Goal: Information Seeking & Learning: Understand process/instructions

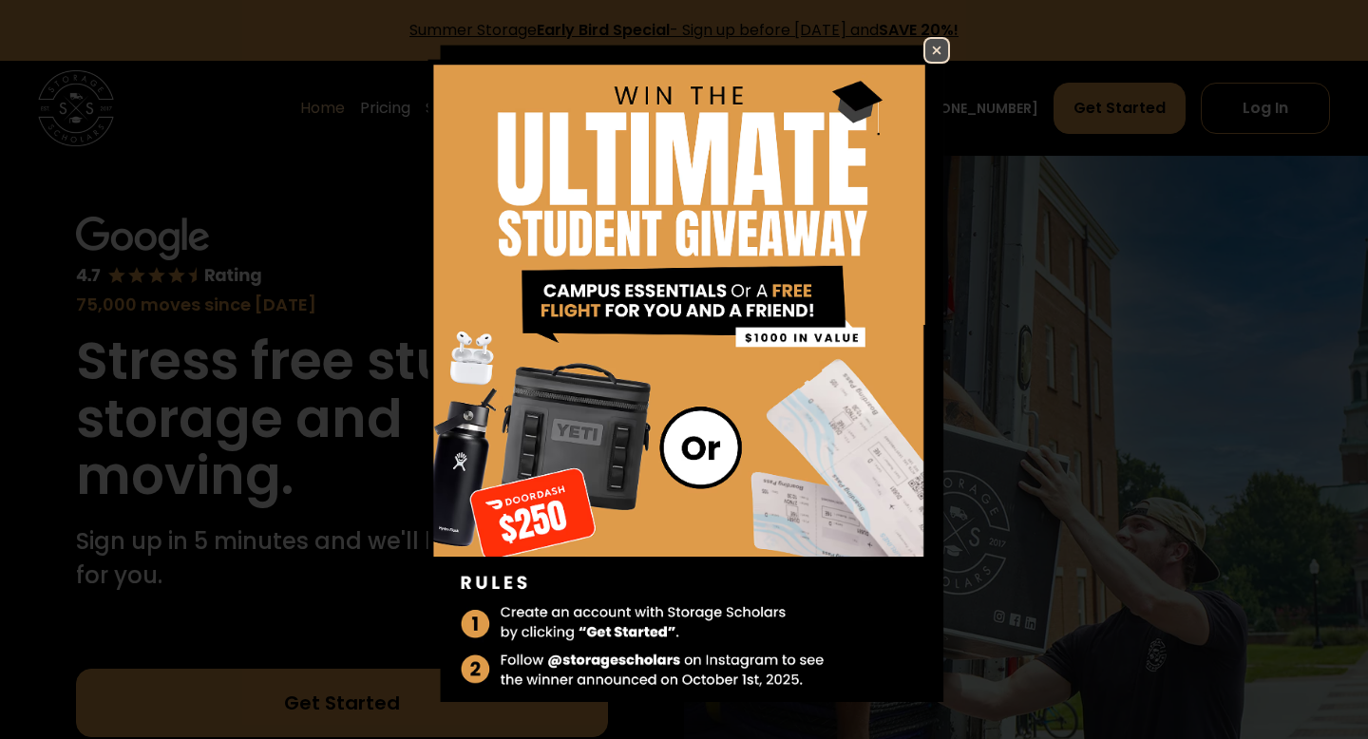
click at [941, 49] on img at bounding box center [936, 50] width 23 height 23
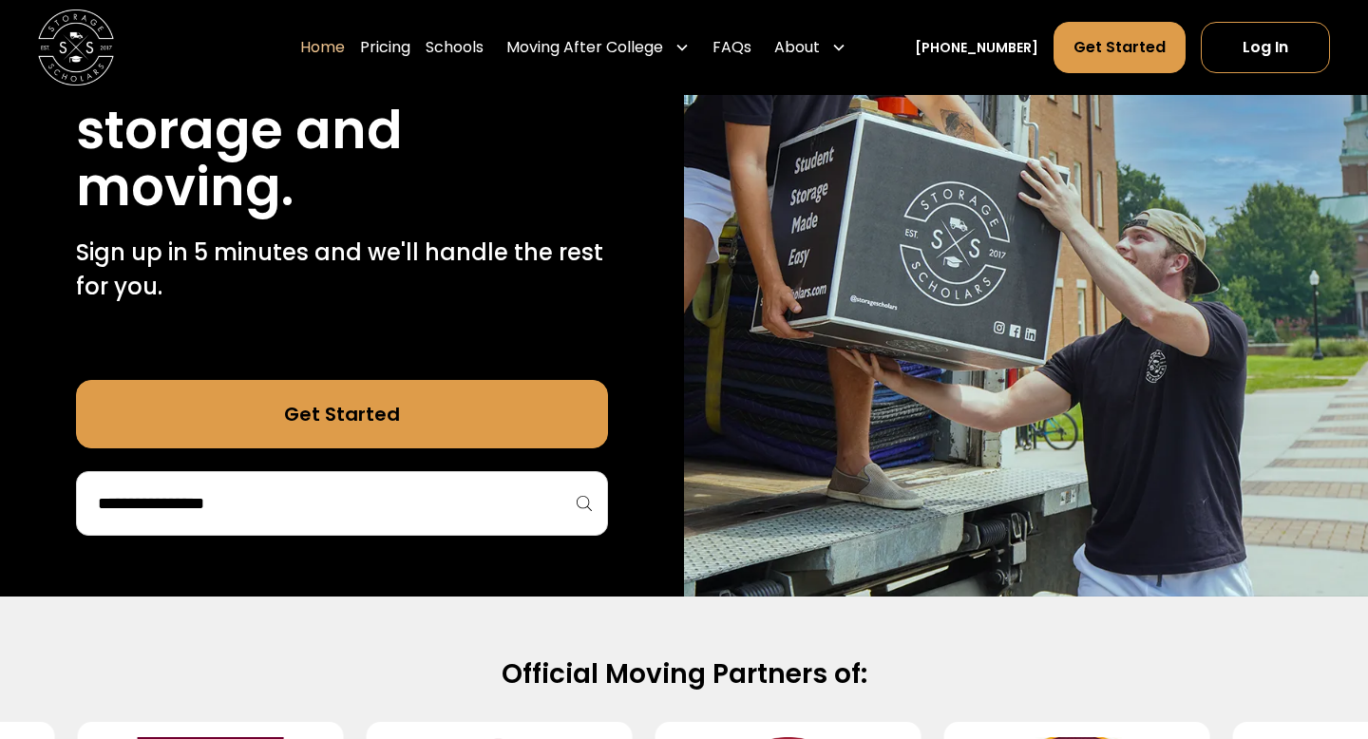
scroll to position [294, 0]
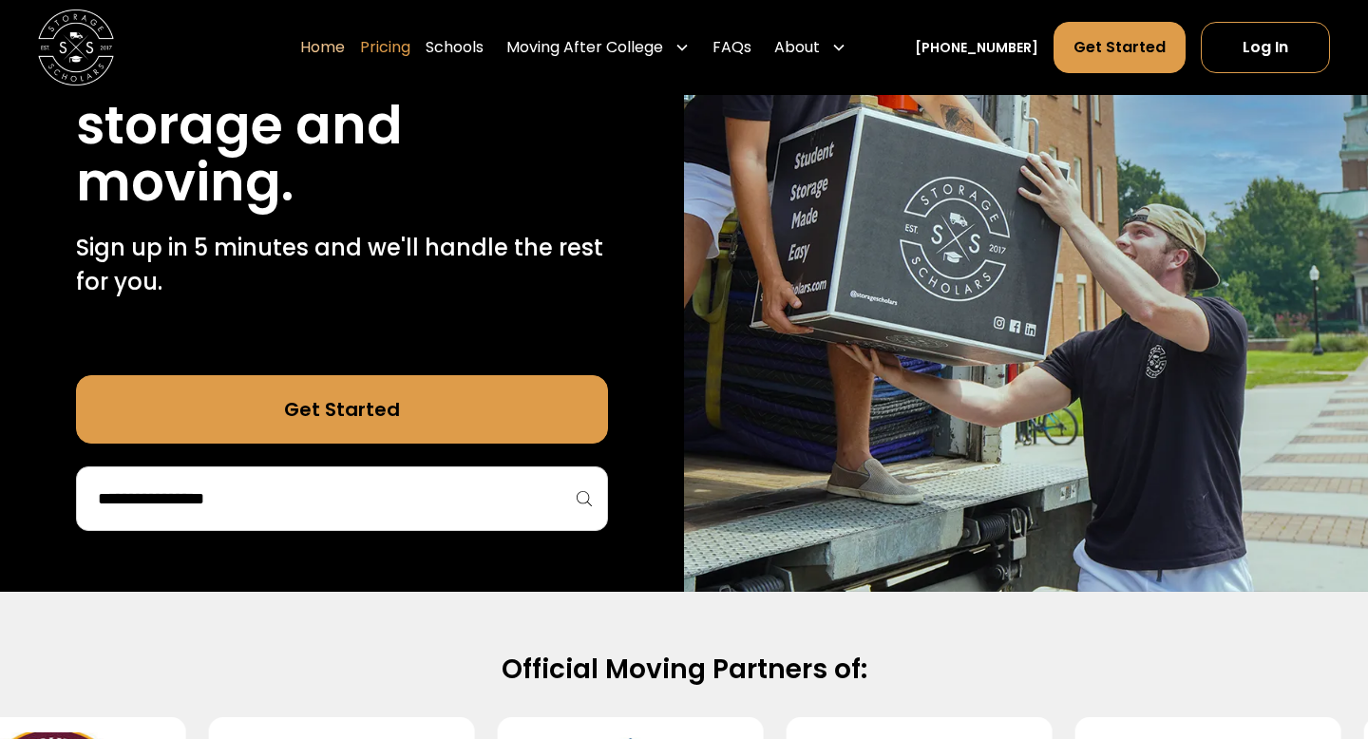
click at [410, 48] on link "Pricing" at bounding box center [385, 47] width 50 height 53
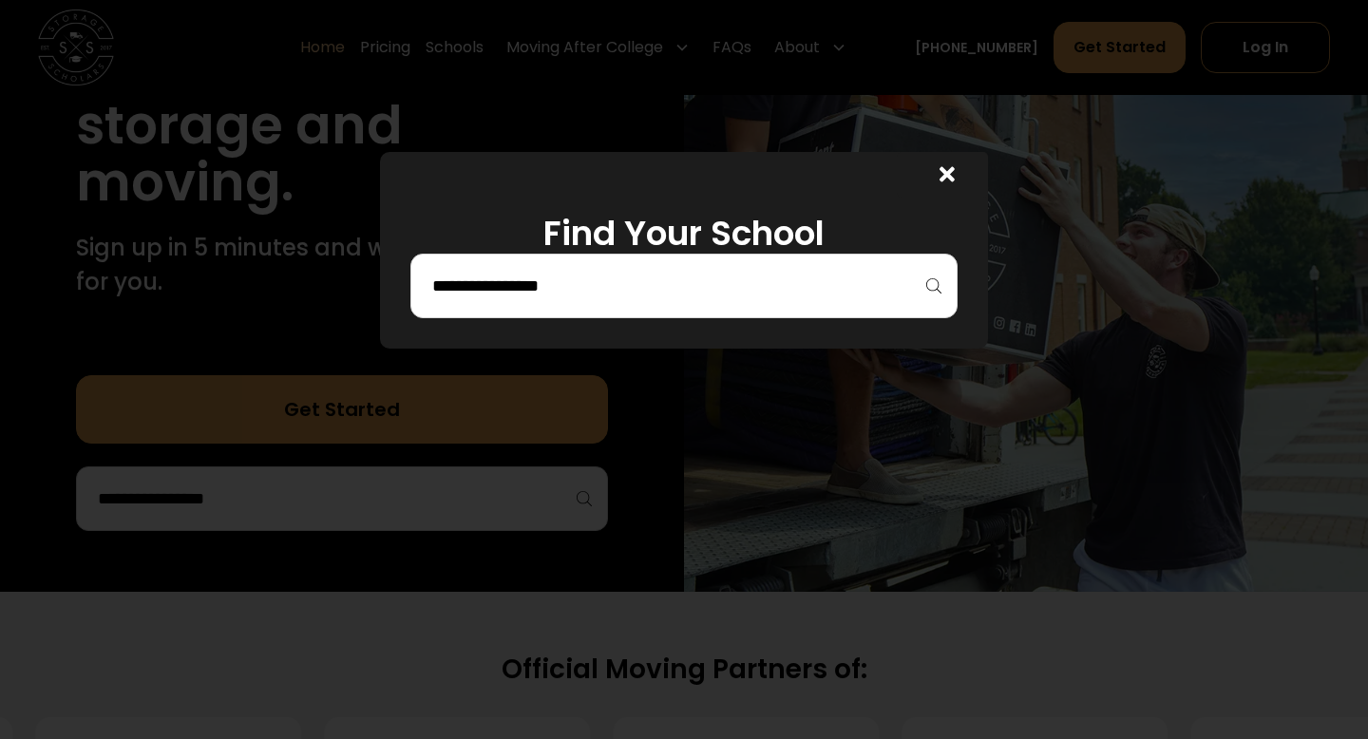
click at [552, 271] on input "search" at bounding box center [683, 286] width 507 height 32
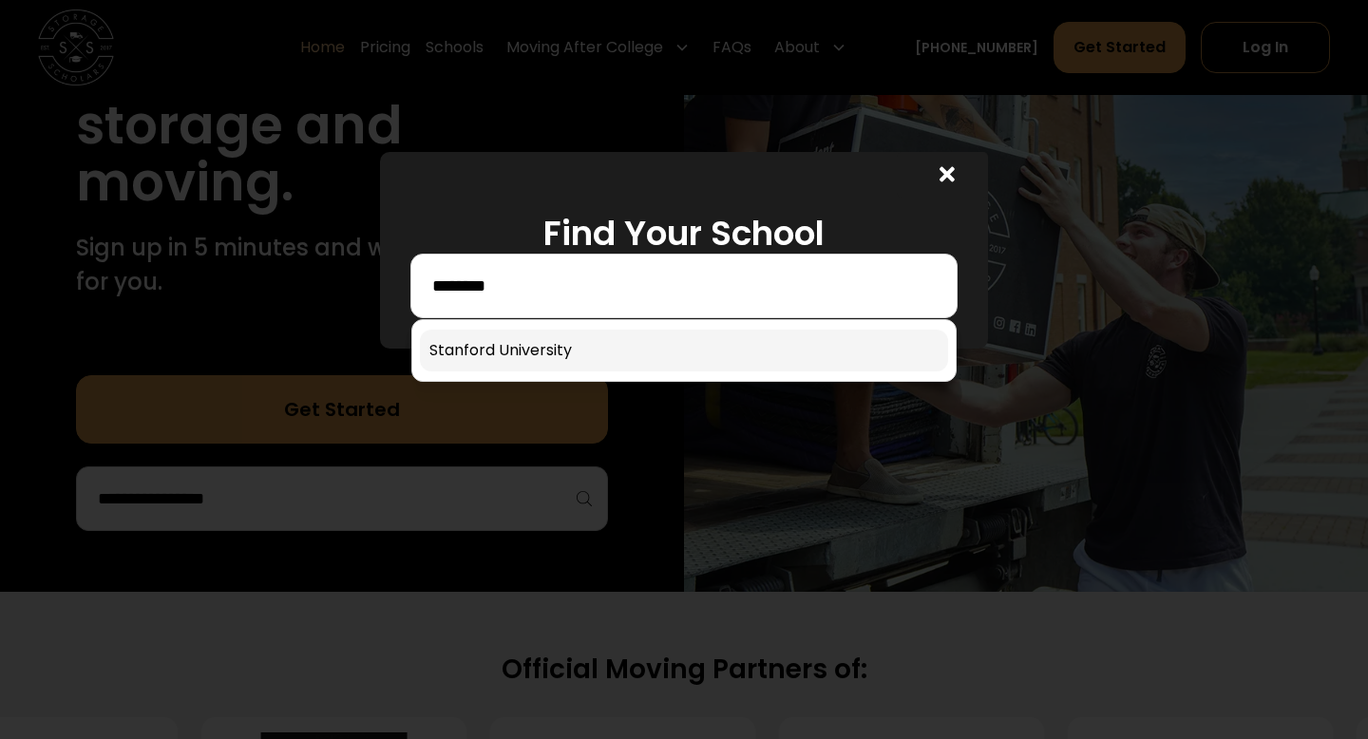
type input "********"
click at [531, 361] on link at bounding box center [684, 351] width 528 height 42
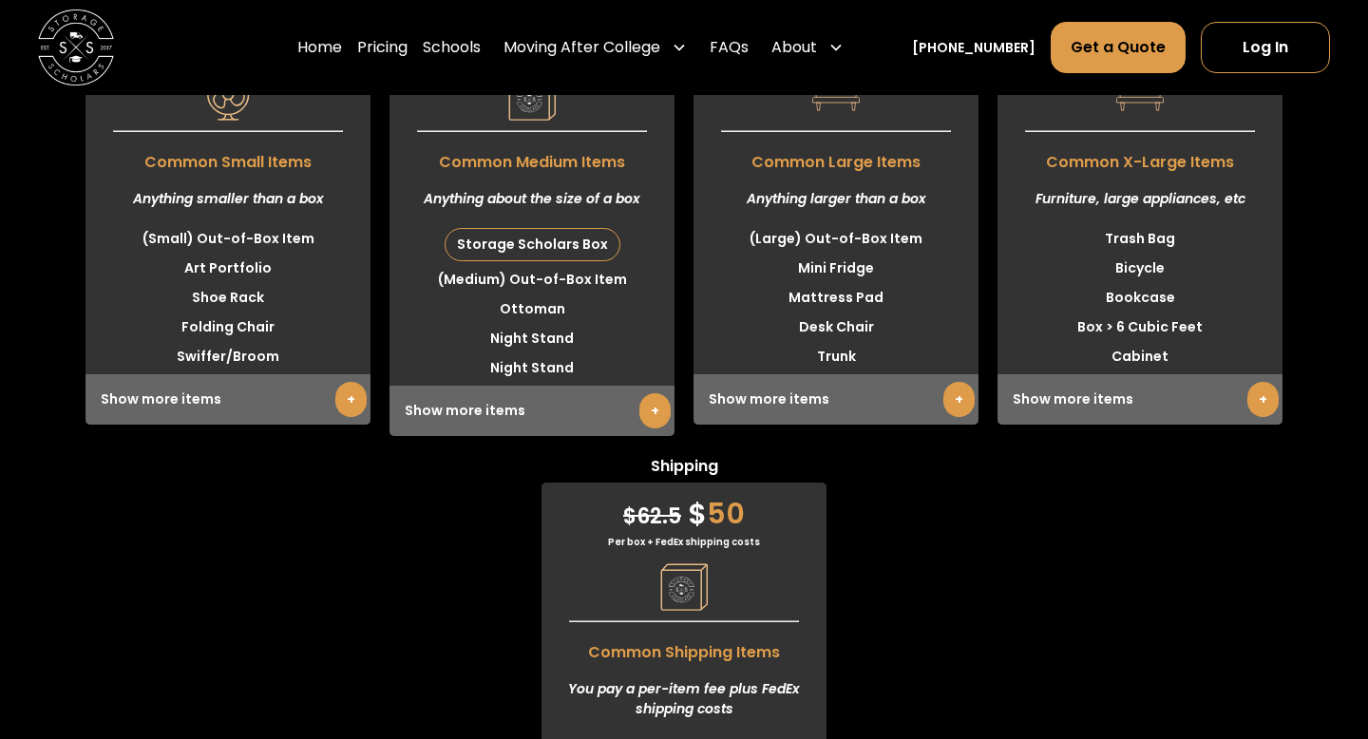
scroll to position [4825, 0]
click at [1260, 416] on link "+" at bounding box center [1262, 398] width 31 height 35
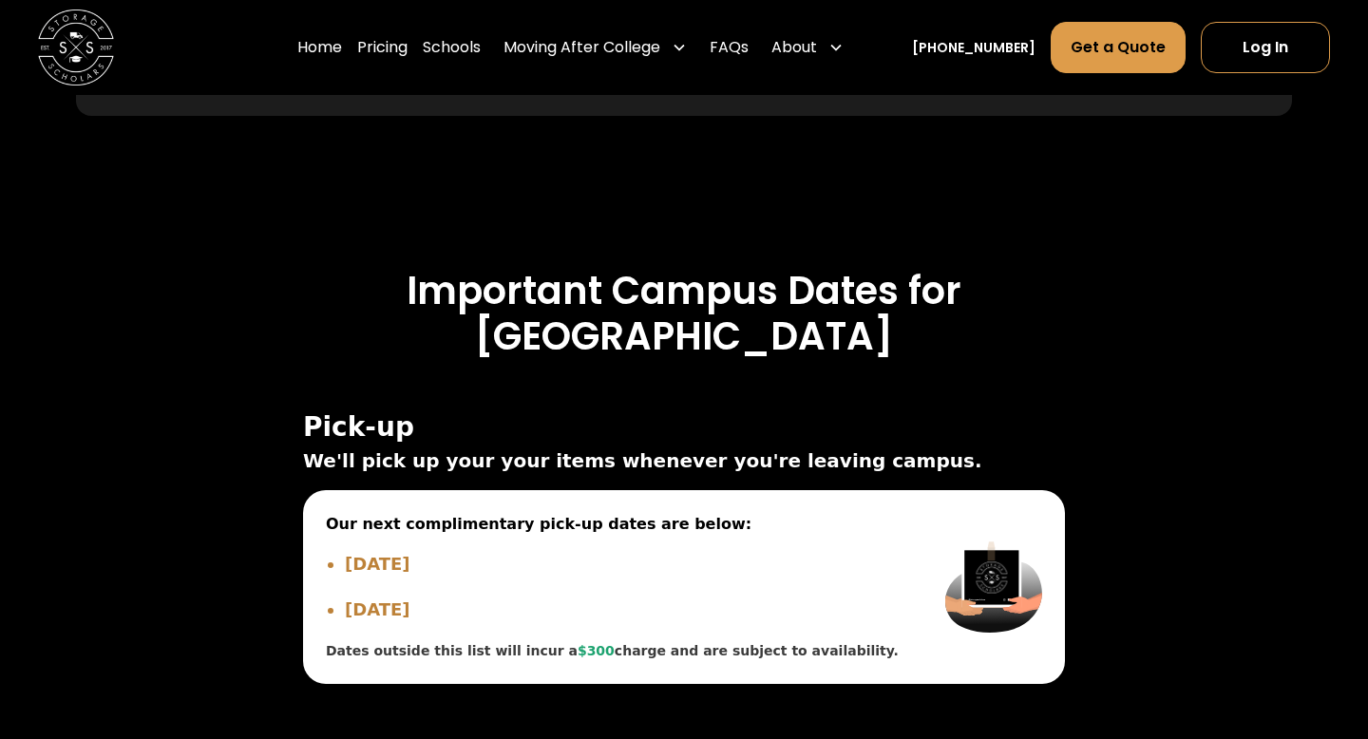
scroll to position [6677, 0]
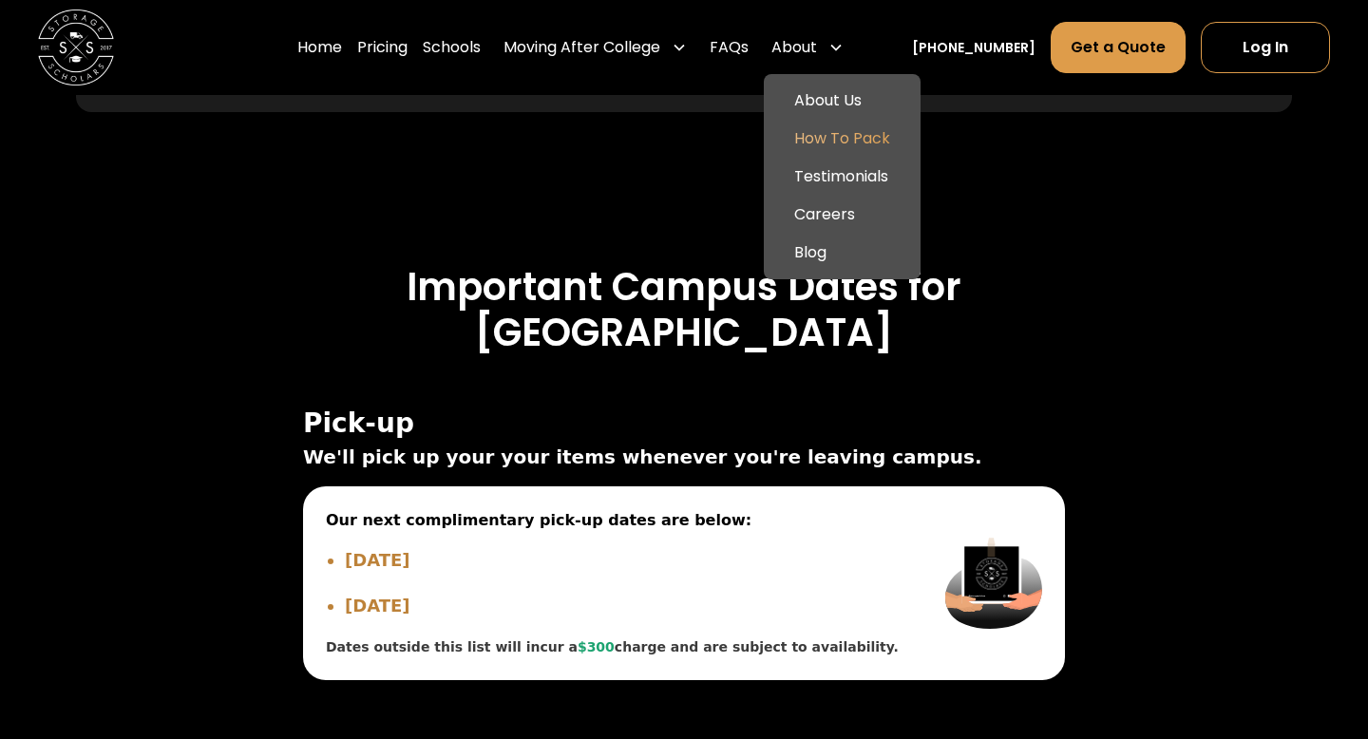
click at [837, 146] on link "How To Pack" at bounding box center [842, 139] width 142 height 38
